Goal: Check status: Check status

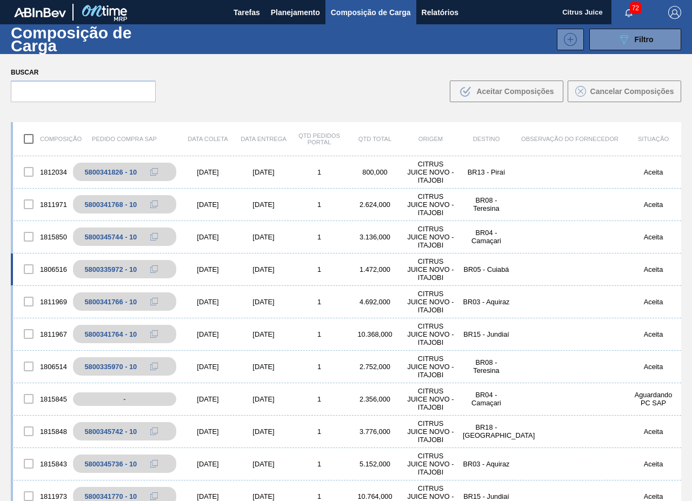
scroll to position [78, 0]
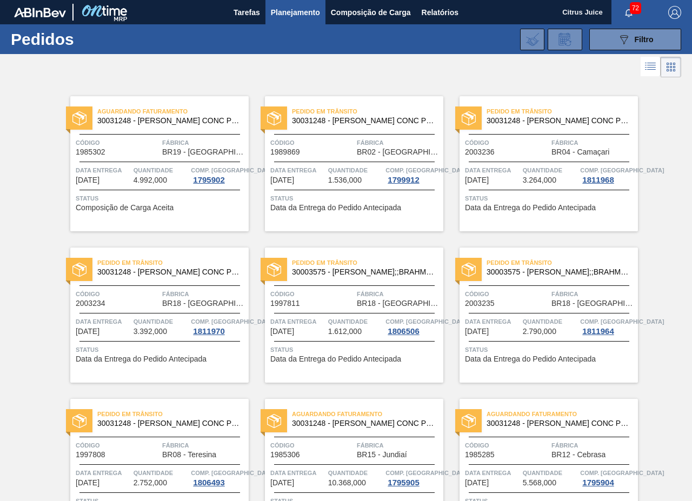
click at [155, 111] on span "Aguardando Faturamento" at bounding box center [172, 111] width 151 height 11
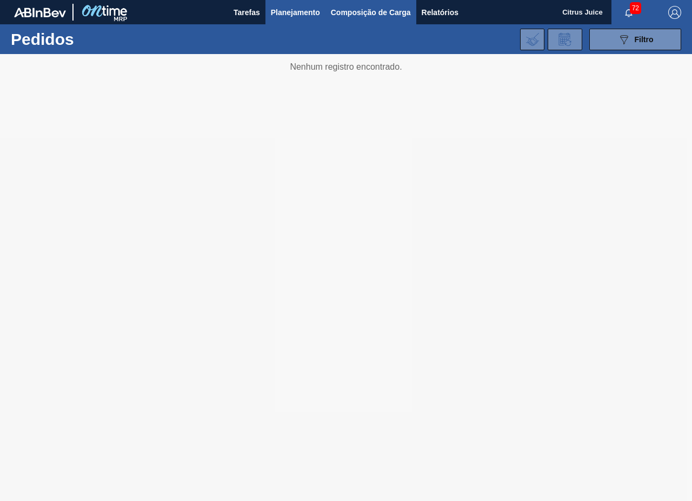
click at [388, 12] on span "Composição de Carga" at bounding box center [371, 12] width 80 height 13
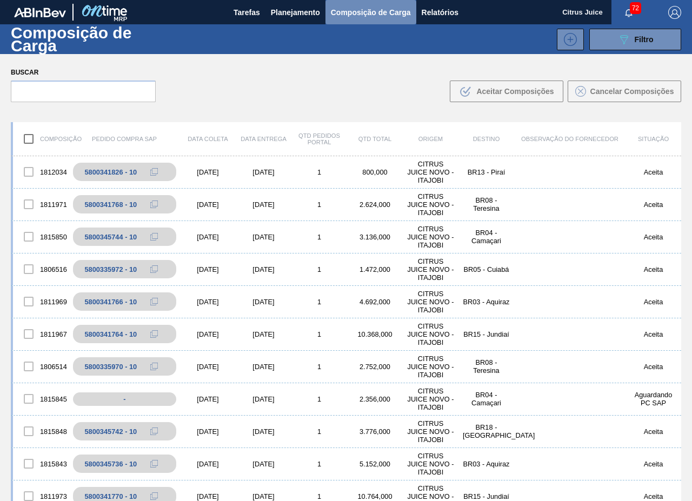
click at [388, 12] on span "Composição de Carga" at bounding box center [371, 12] width 80 height 13
drag, startPoint x: 362, startPoint y: 172, endPoint x: 376, endPoint y: 174, distance: 14.1
click at [376, 174] on div "800,000" at bounding box center [375, 172] width 56 height 8
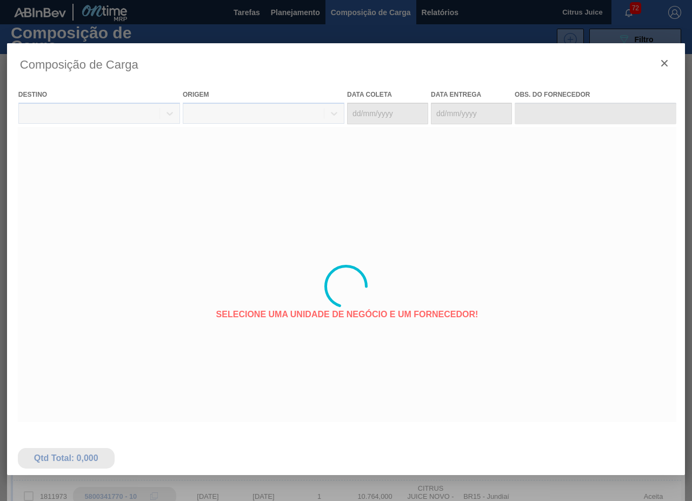
type coleta "[DATE]"
type entrega "[DATE]"
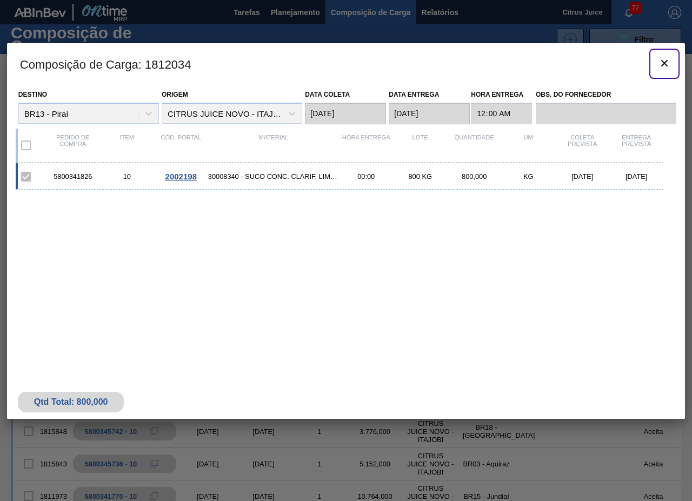
click at [662, 59] on icon "botão de ícone" at bounding box center [664, 63] width 13 height 13
